Goal: Task Accomplishment & Management: Use online tool/utility

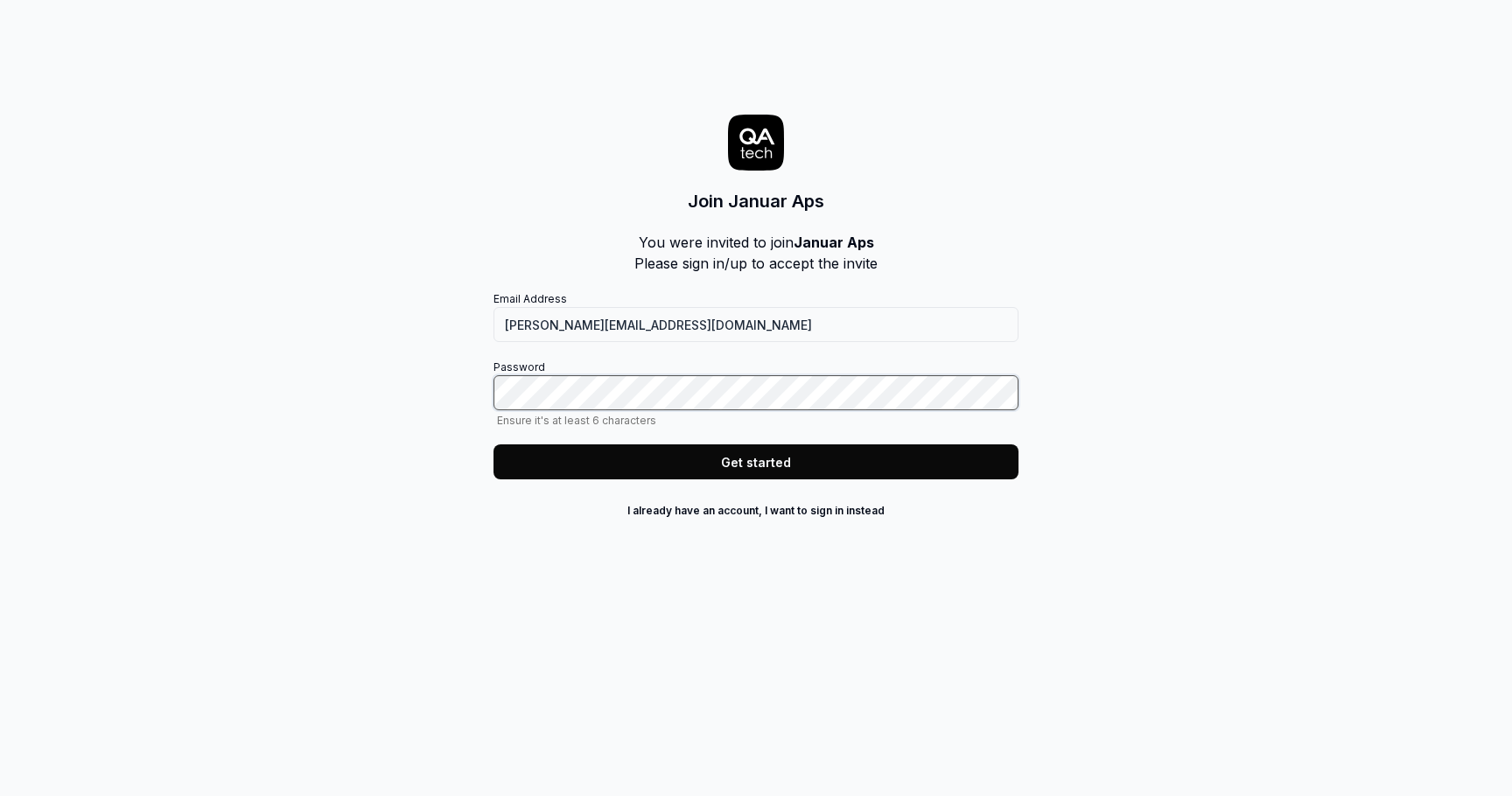
click at [0, 795] on com-1password-button at bounding box center [0, 796] width 0 height 0
click at [697, 456] on button "Get started" at bounding box center [756, 461] width 525 height 35
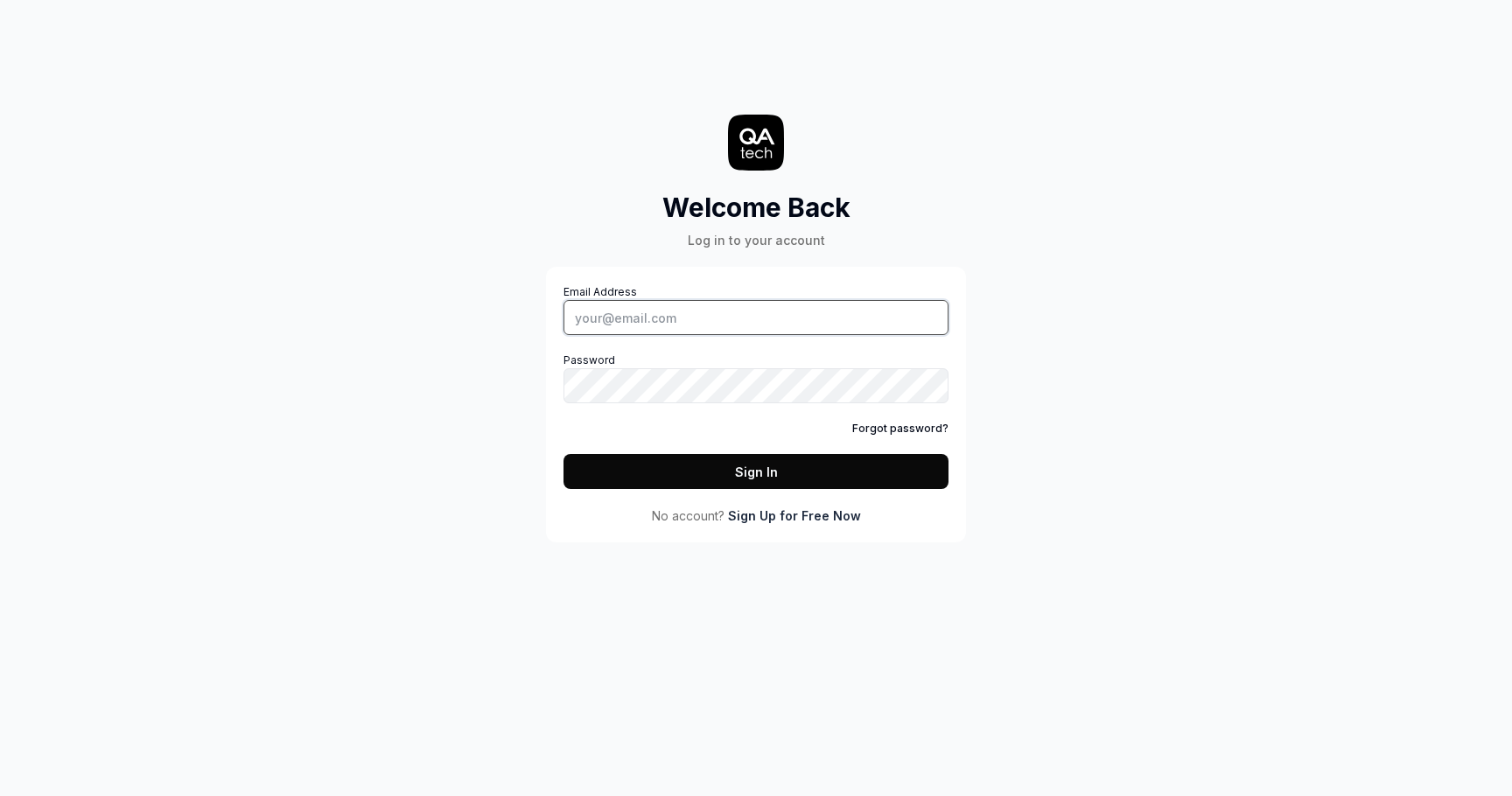
click at [725, 319] on input "Email Address" at bounding box center [756, 317] width 385 height 35
type input "[PERSON_NAME][EMAIL_ADDRESS][DOMAIN_NAME]"
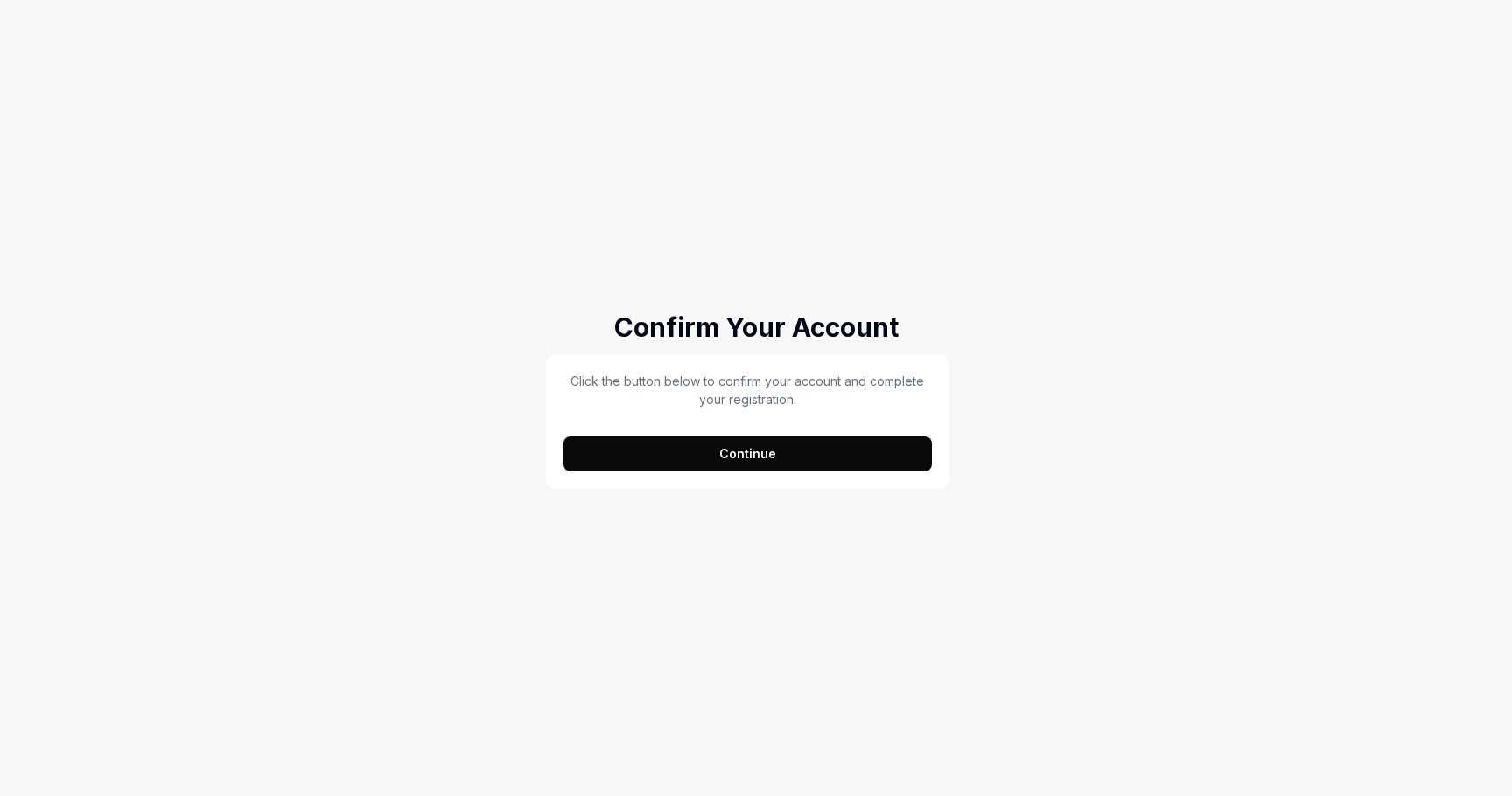
click at [708, 454] on button "Continue" at bounding box center [747, 454] width 368 height 35
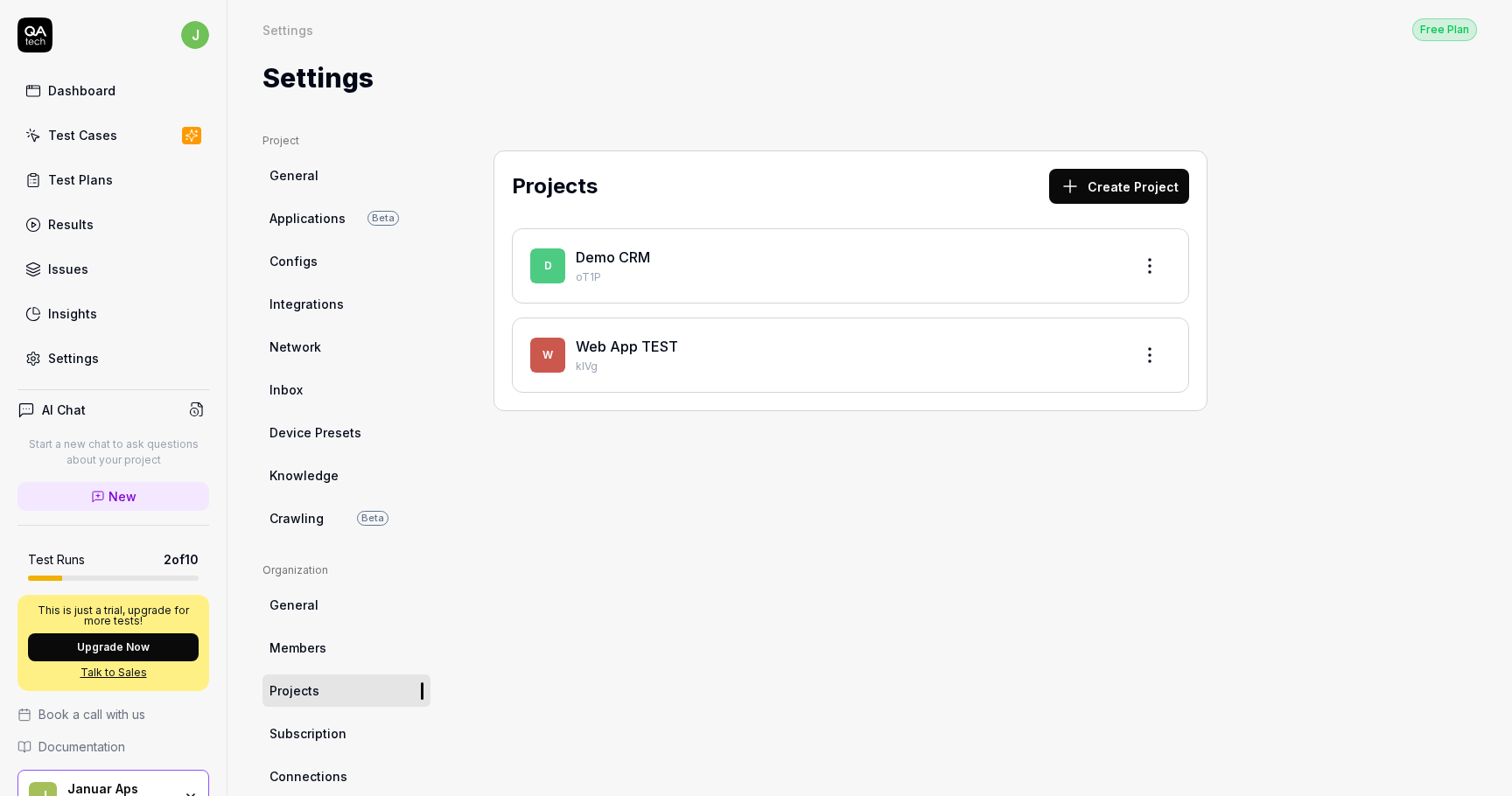
click at [128, 137] on link "Test Cases" at bounding box center [113, 135] width 192 height 34
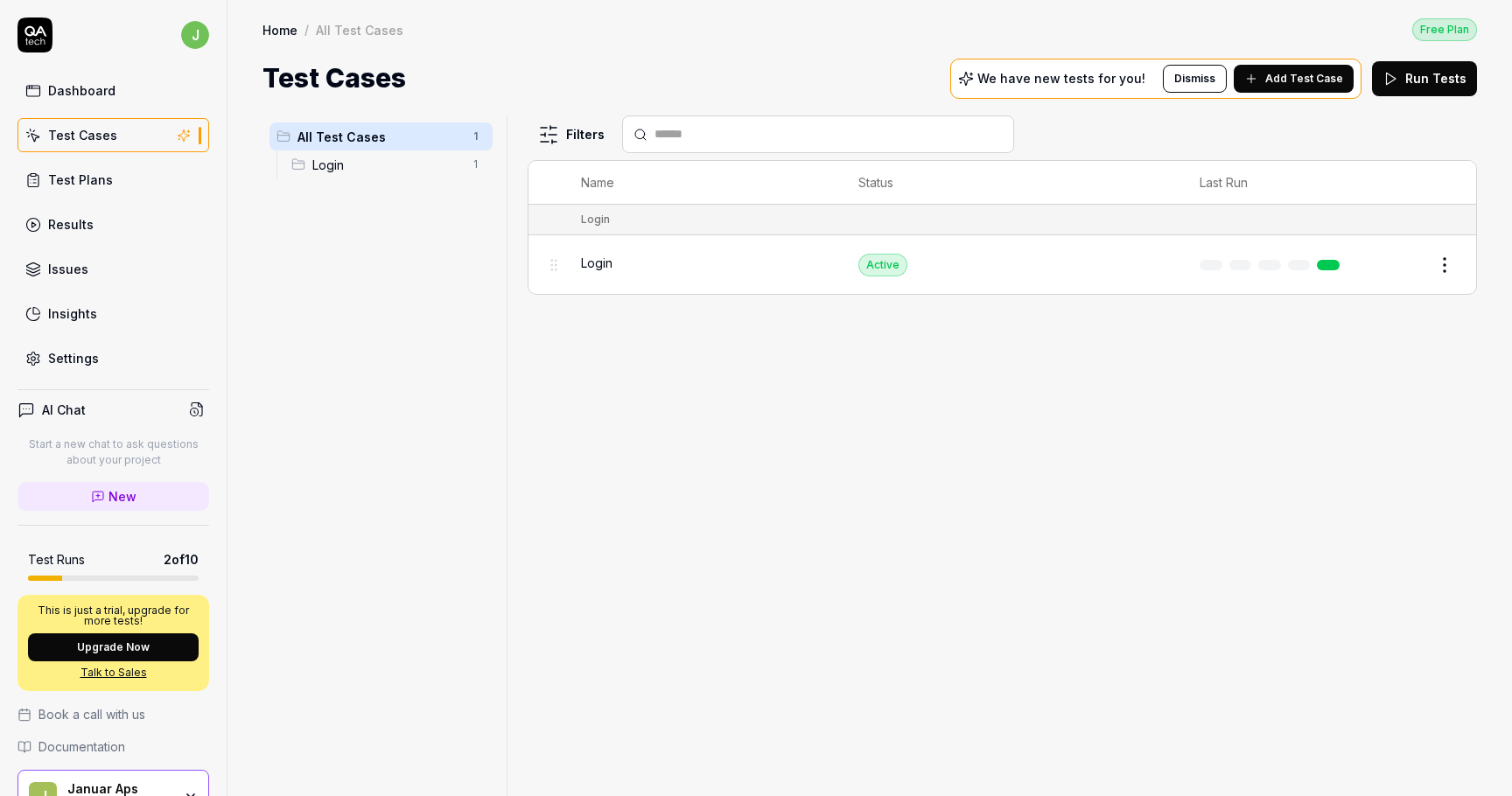
click at [695, 254] on div "Login" at bounding box center [702, 263] width 242 height 18
